Goal: Task Accomplishment & Management: Manage account settings

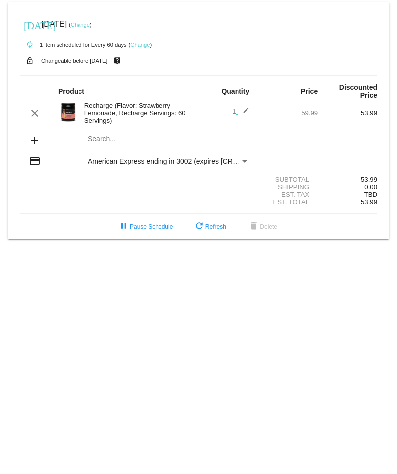
click at [90, 26] on link "Change" at bounding box center [80, 25] width 19 height 6
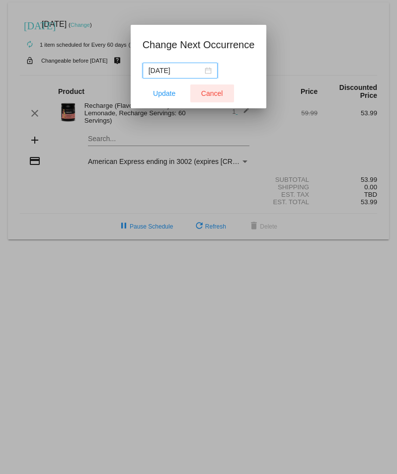
click at [218, 90] on span "Cancel" at bounding box center [212, 93] width 22 height 8
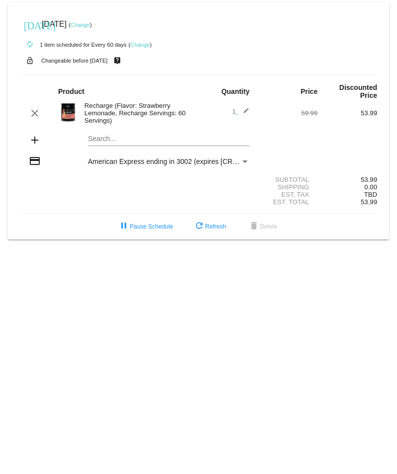
click at [137, 46] on link "Change" at bounding box center [139, 45] width 19 height 6
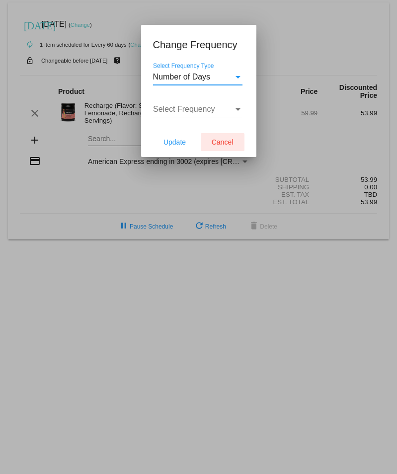
click at [226, 150] on button "Cancel" at bounding box center [223, 142] width 44 height 18
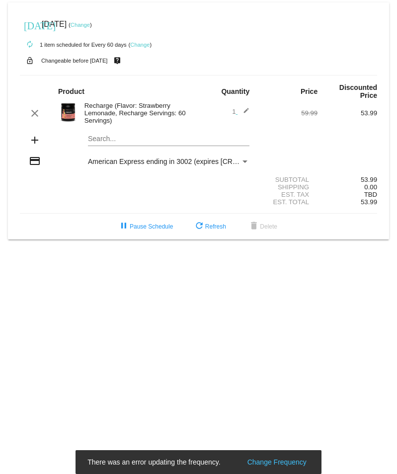
click at [249, 157] on div "Payment Method" at bounding box center [244, 161] width 9 height 8
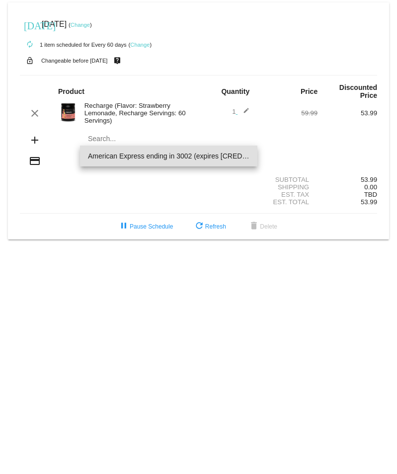
drag, startPoint x: 249, startPoint y: 154, endPoint x: 87, endPoint y: 127, distance: 163.7
click at [87, 127] on div at bounding box center [198, 237] width 397 height 474
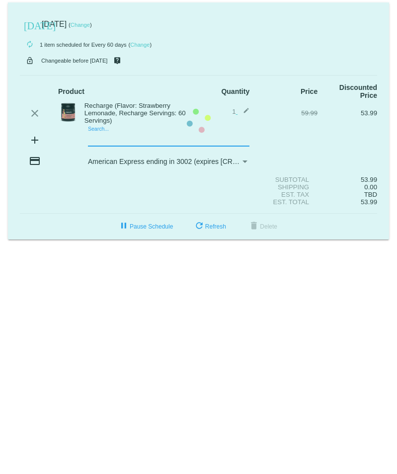
click at [96, 132] on mat-card "[DATE] [DATE] ( Change ) autorenew 1 item scheduled for Every 60 days ( Change …" at bounding box center [198, 120] width 381 height 237
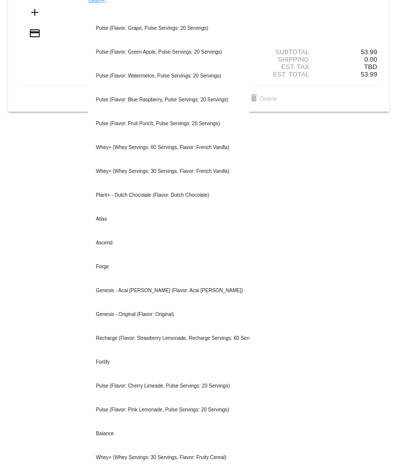
scroll to position [128, 0]
drag, startPoint x: 392, startPoint y: 227, endPoint x: 271, endPoint y: 178, distance: 130.8
click at [271, 178] on body "[DATE] [DATE] ( Change ) autorenew 1 item scheduled for Every 60 days ( Change …" at bounding box center [198, 237] width 397 height 474
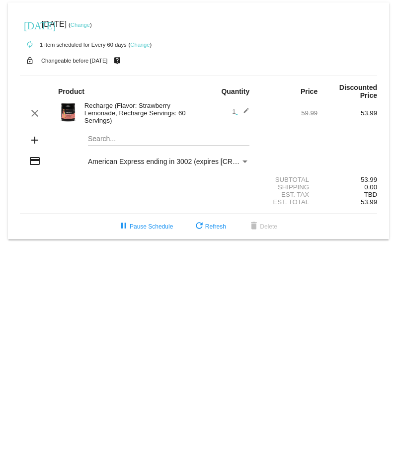
scroll to position [0, 0]
